Goal: Book appointment/travel/reservation

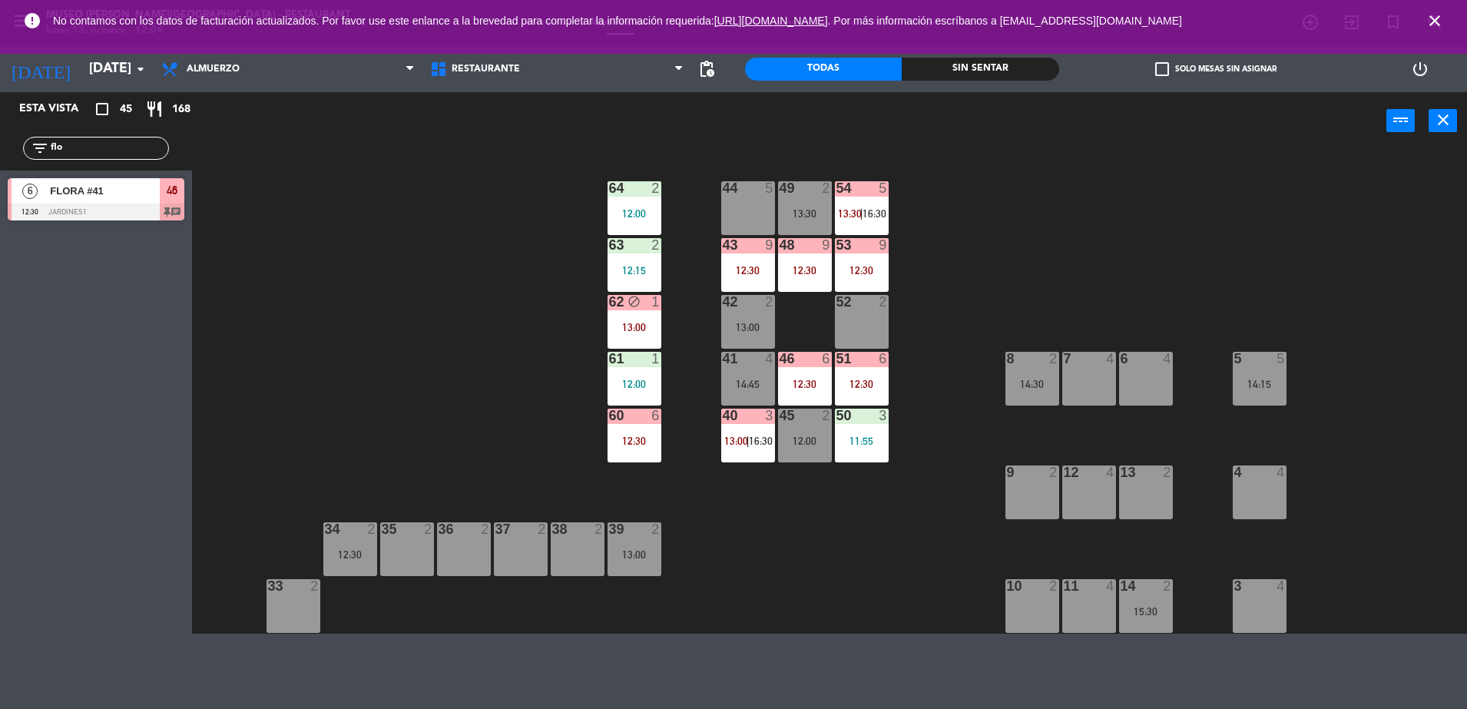
drag, startPoint x: 78, startPoint y: 150, endPoint x: 0, endPoint y: 129, distance: 81.0
click at [0, 130] on html "close × Museo [PERSON_NAME] Café - Restaurant × chrome_reader_mode Listado de R…" at bounding box center [733, 354] width 1467 height 709
type input "terr"
click at [419, 233] on div "44 5 49 2 13:30 54 5 13:30 | 16:30 64 2 12:00 48 9 12:30 53 9 12:30 63 2 12:15 …" at bounding box center [837, 394] width 1260 height 480
click at [858, 369] on div "51 6 12:30" at bounding box center [862, 379] width 54 height 54
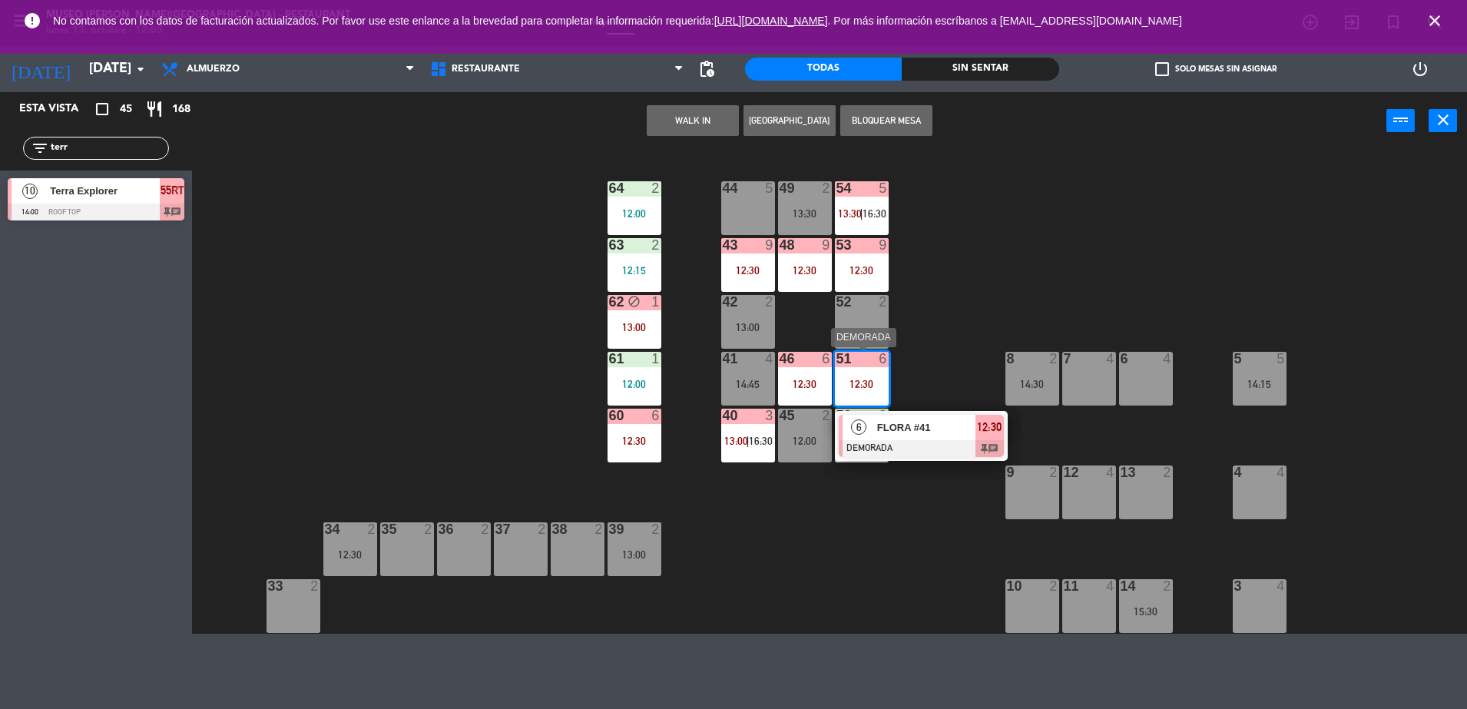
click at [918, 443] on div at bounding box center [921, 448] width 165 height 17
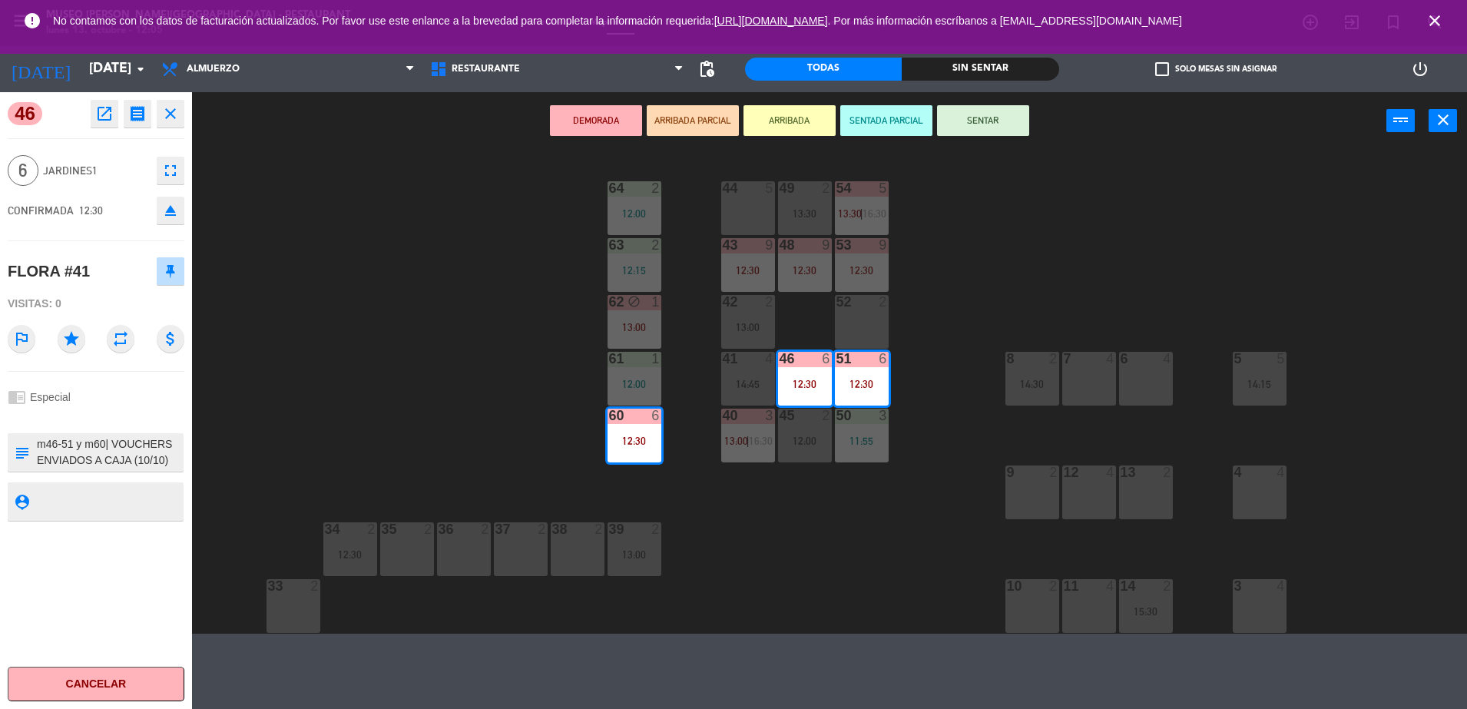
click at [135, 459] on textarea at bounding box center [108, 452] width 147 height 32
click at [479, 347] on div "44 5 49 2 13:30 54 5 13:30 | 16:30 64 2 12:00 48 9 12:30 53 9 12:30 63 2 12:15 …" at bounding box center [837, 394] width 1260 height 480
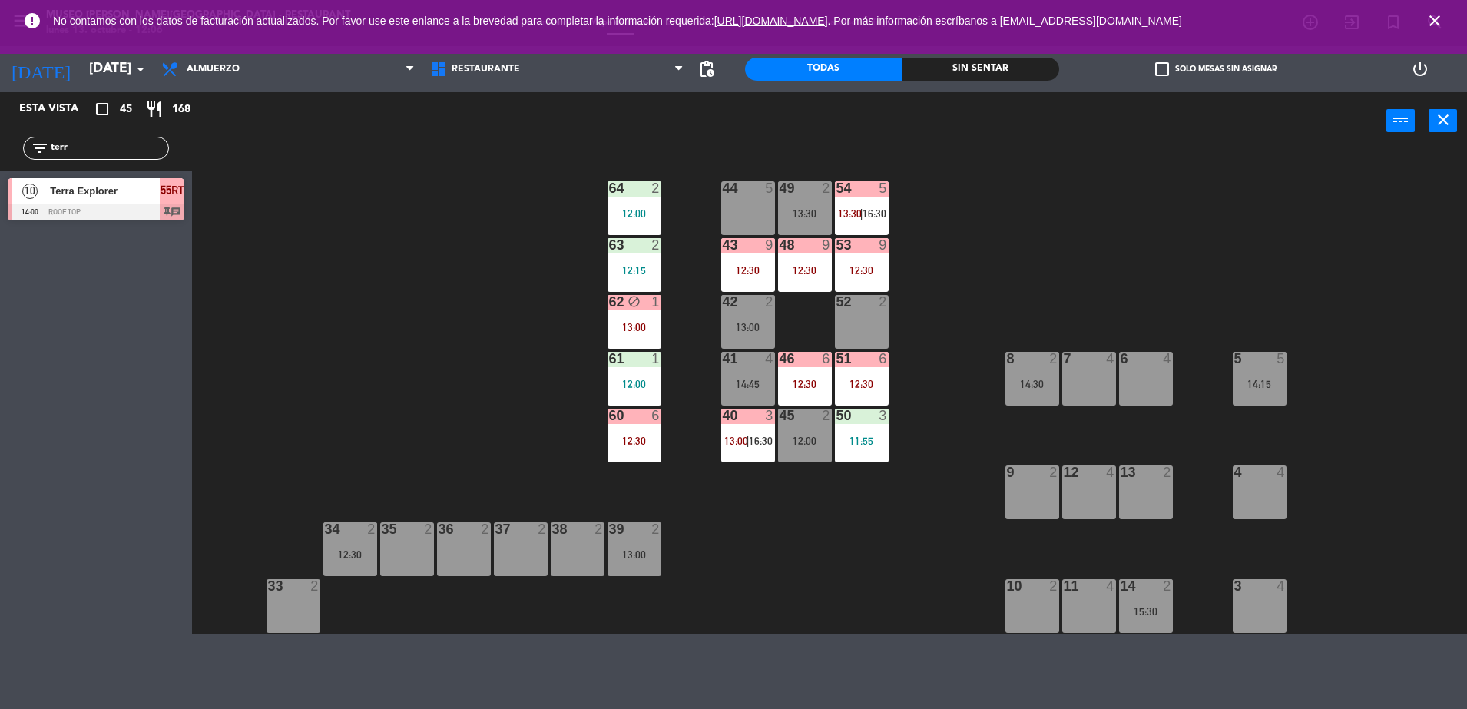
click at [859, 260] on div "53 9 12:30" at bounding box center [862, 265] width 54 height 54
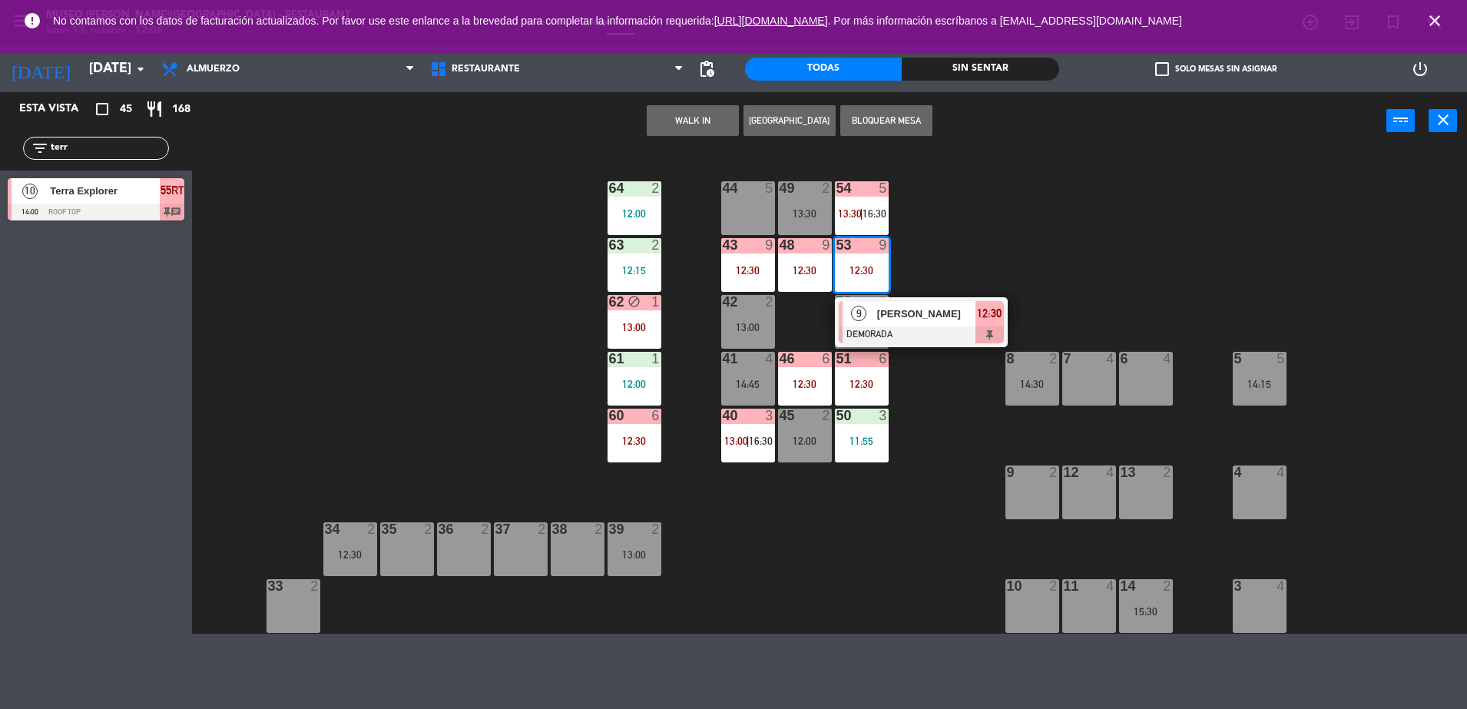
click at [433, 237] on div "44 5 49 2 13:30 54 5 13:30 | 16:30 64 2 12:00 48 9 12:30 53 9 12:30 9 [PERSON_N…" at bounding box center [837, 394] width 1260 height 480
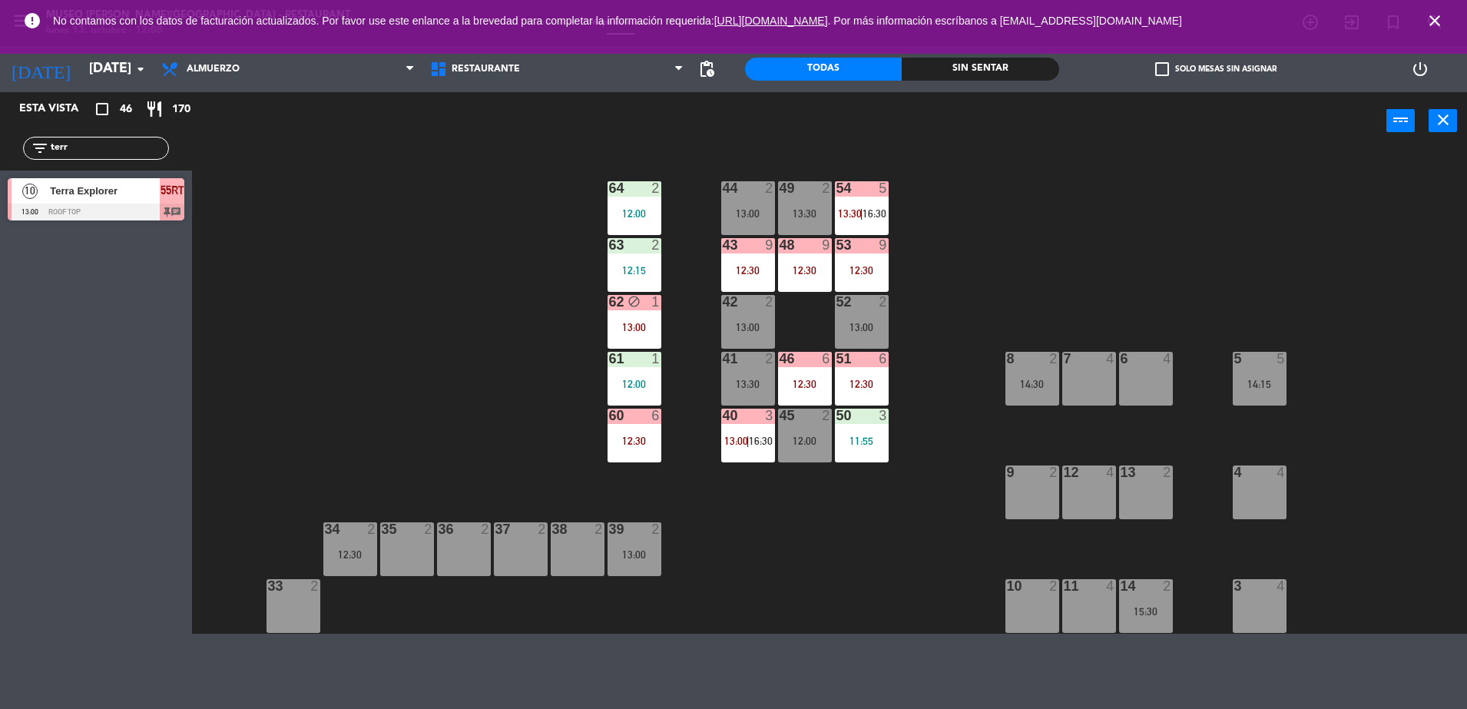
click at [409, 302] on div "44 2 13:00 49 2 13:30 54 5 13:30 | 16:30 64 2 12:00 48 9 12:30 53 9 12:30 63 2 …" at bounding box center [837, 394] width 1260 height 480
click at [522, 319] on div "44 2 13:00 49 2 13:30 54 5 13:30 | 16:30 64 2 12:00 48 9 12:30 53 9 12:30 63 2 …" at bounding box center [837, 394] width 1260 height 480
click at [1428, 24] on icon "close" at bounding box center [1435, 21] width 18 height 18
